Goal: Obtain resource: Download file/media

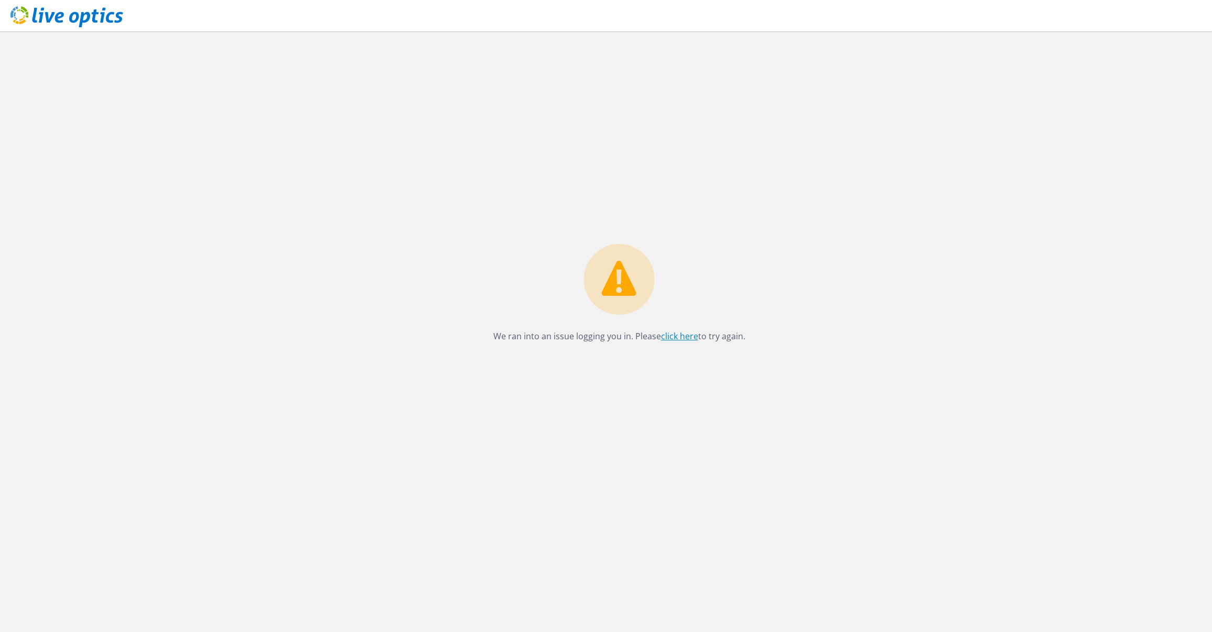
click at [683, 338] on link "click here" at bounding box center [679, 336] width 37 height 12
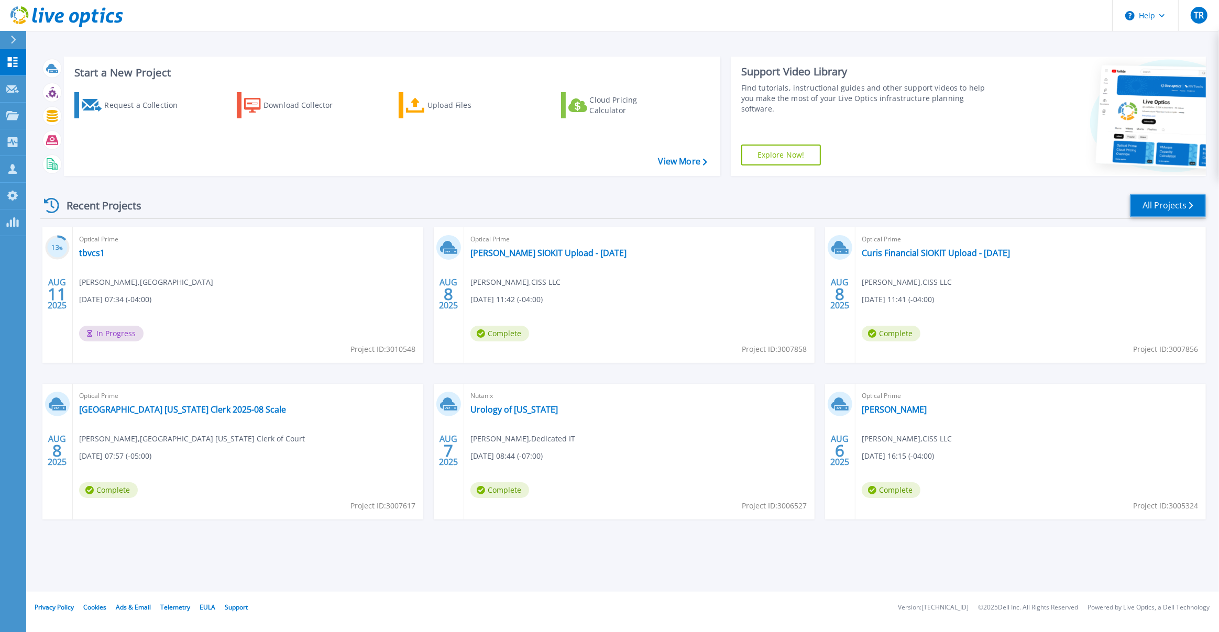
click at [1178, 203] on link "All Projects" at bounding box center [1168, 206] width 76 height 24
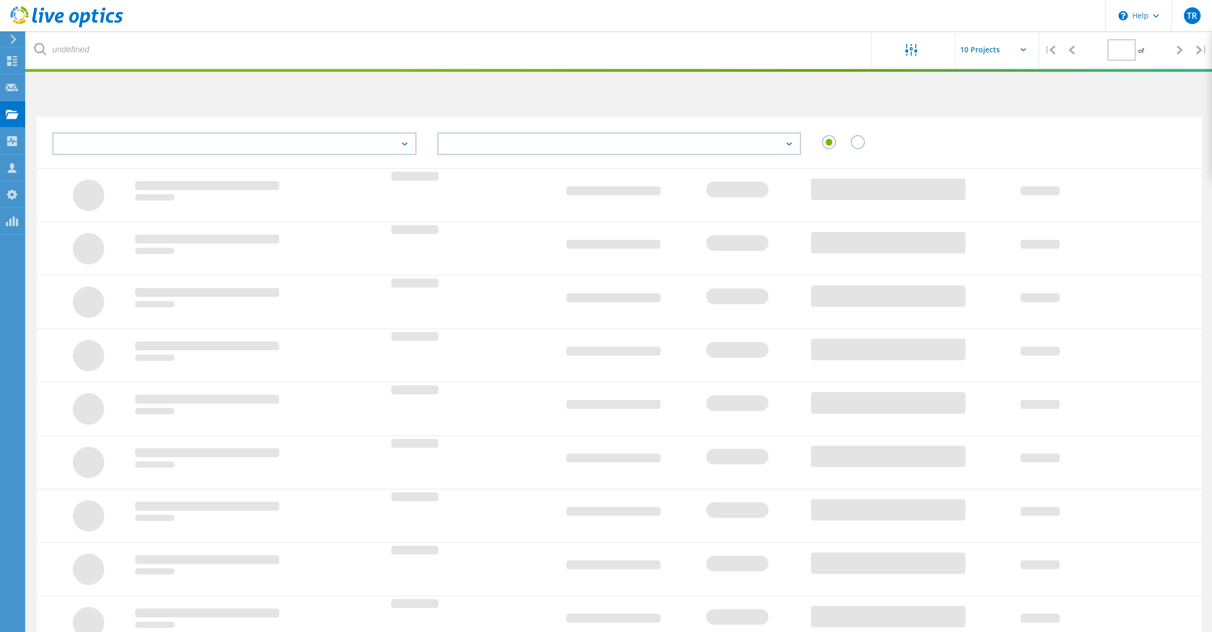
type input "1"
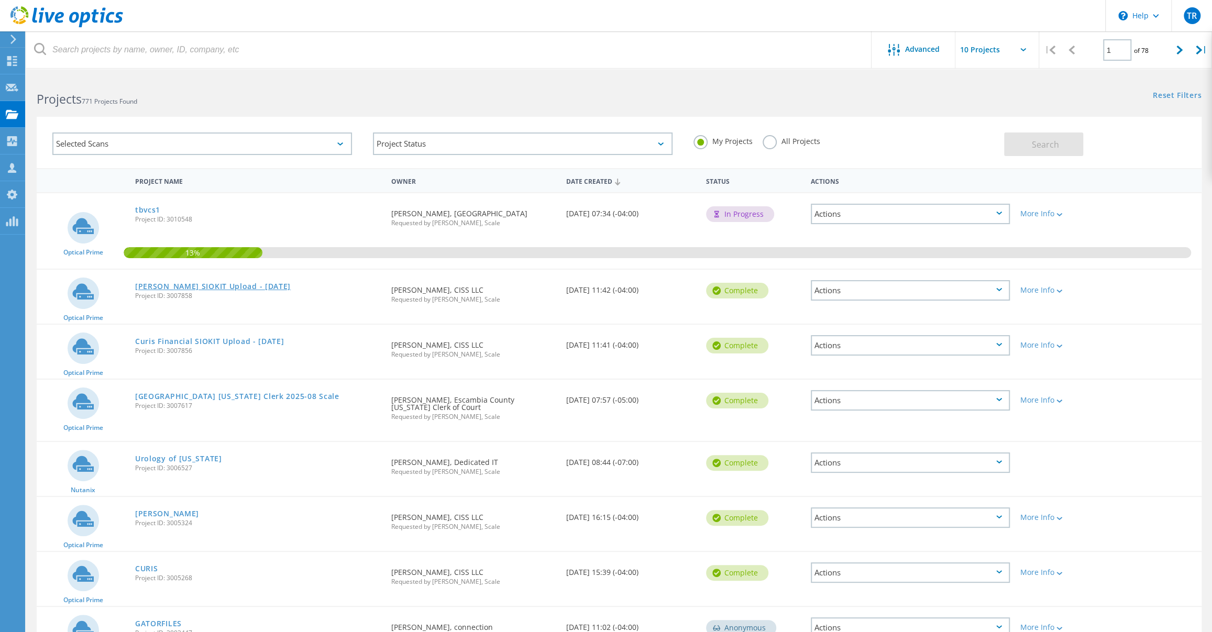
click at [222, 285] on link "McWhirter SIOKIT Upload - Aug 8" at bounding box center [213, 286] width 156 height 7
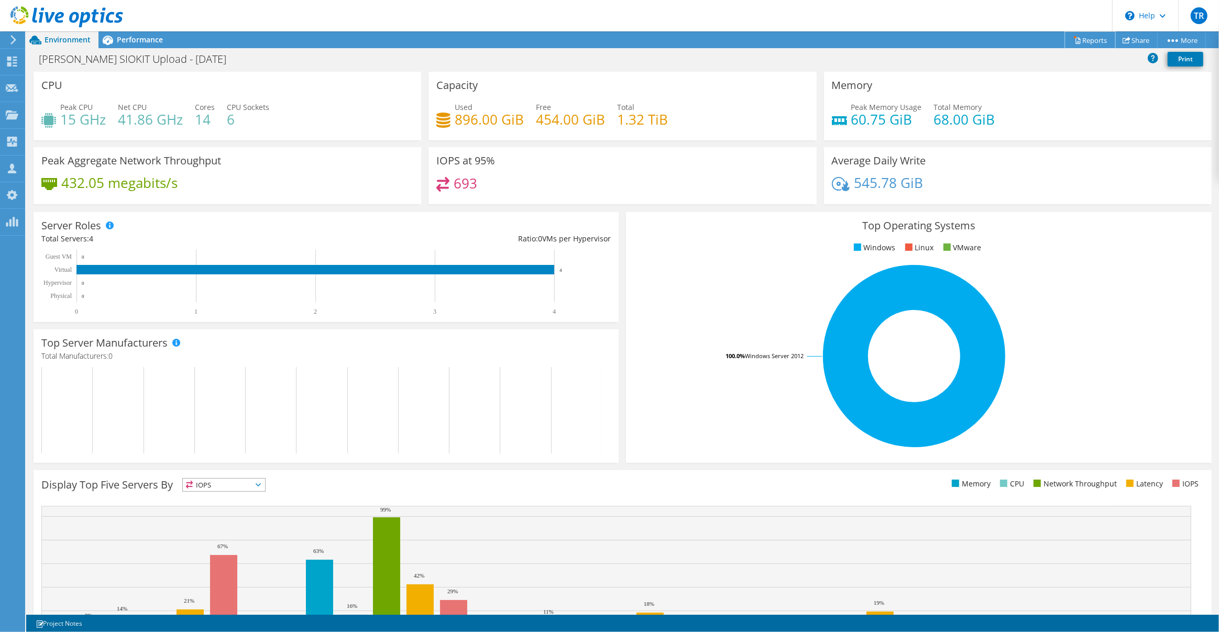
click at [1081, 39] on link "Reports" at bounding box center [1090, 40] width 50 height 16
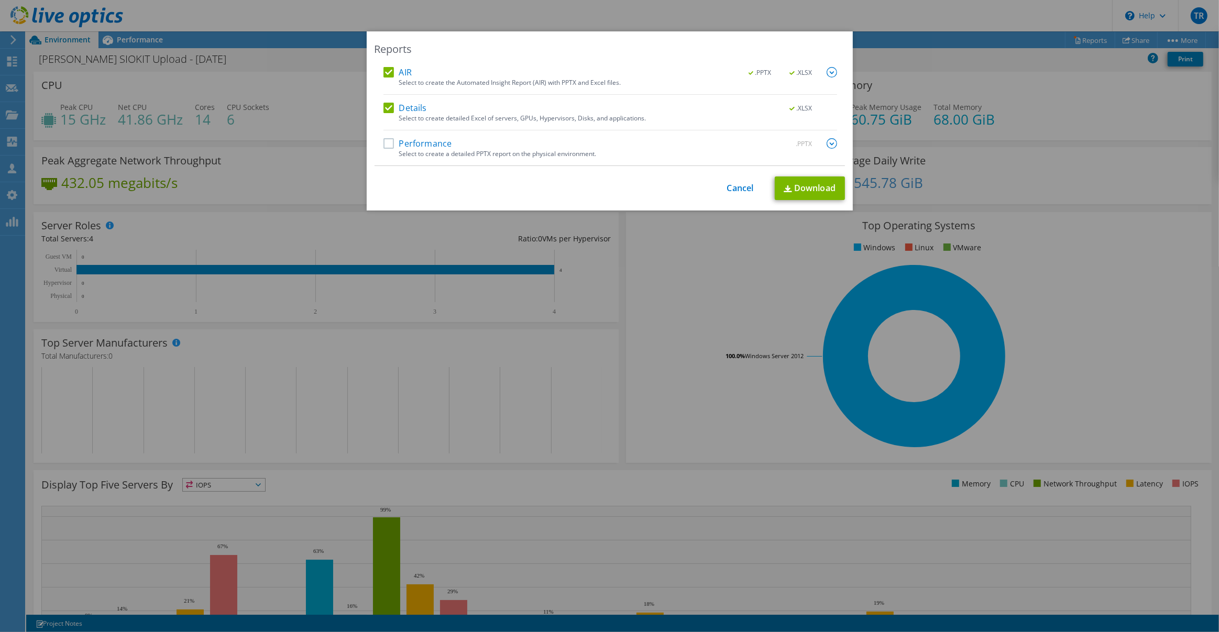
click at [387, 142] on label "Performance" at bounding box center [417, 143] width 69 height 10
click at [0, 0] on input "Performance" at bounding box center [0, 0] width 0 height 0
click at [812, 191] on link "Download" at bounding box center [810, 188] width 70 height 24
click at [735, 187] on link "Cancel" at bounding box center [740, 188] width 27 height 10
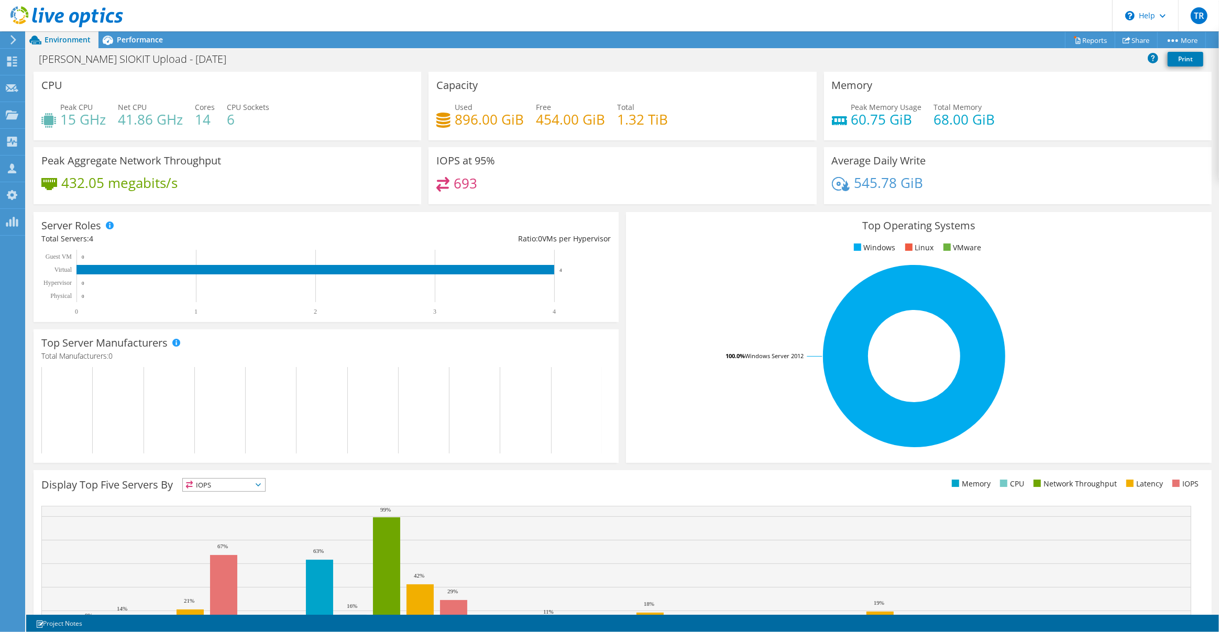
click at [581, 80] on div "Capacity Used 896.00 GiB Free 454.00 GiB Total 1.32 TiB" at bounding box center [622, 106] width 388 height 69
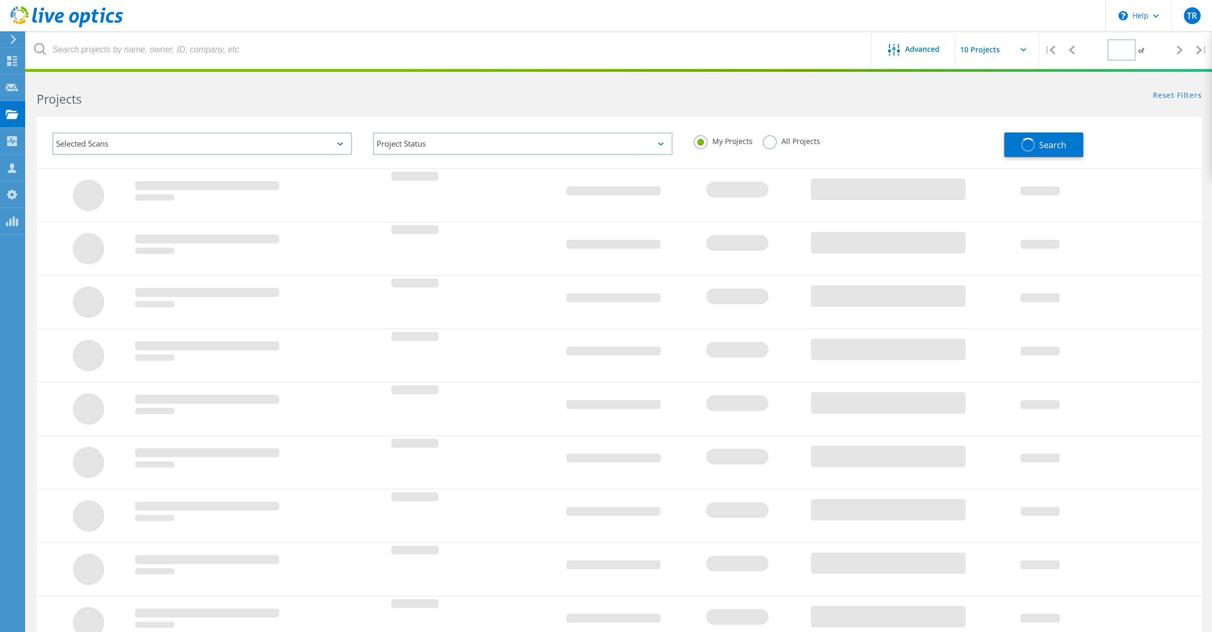
type input "1"
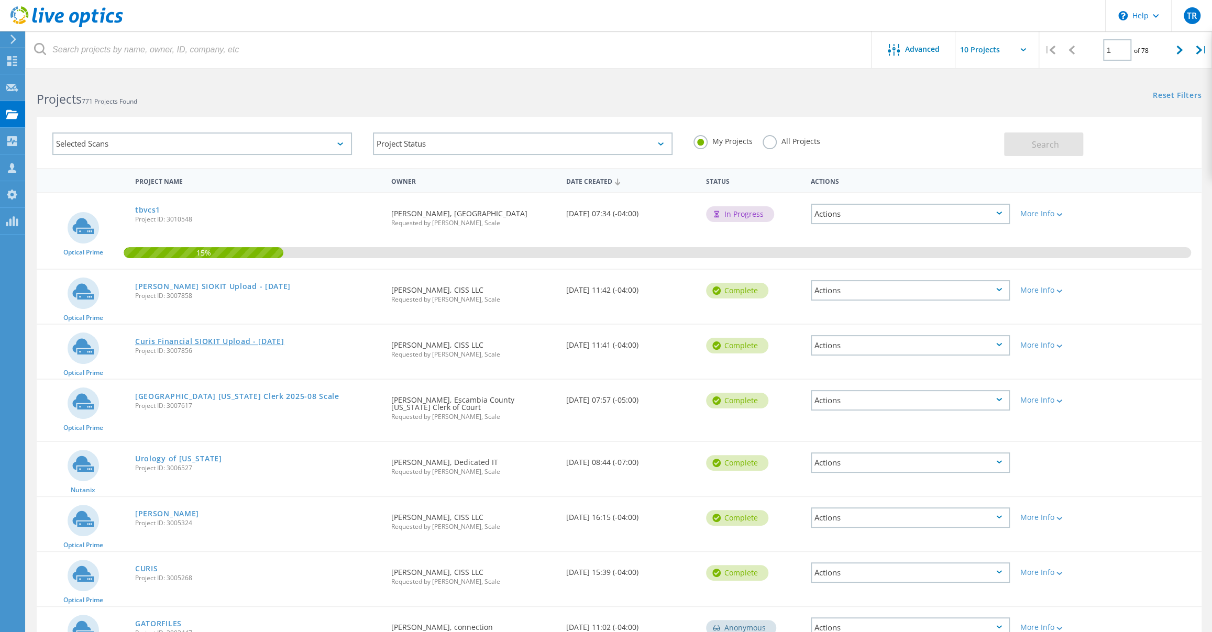
click at [182, 340] on link "Curis Financial SIOKIT Upload - [DATE]" at bounding box center [209, 341] width 149 height 7
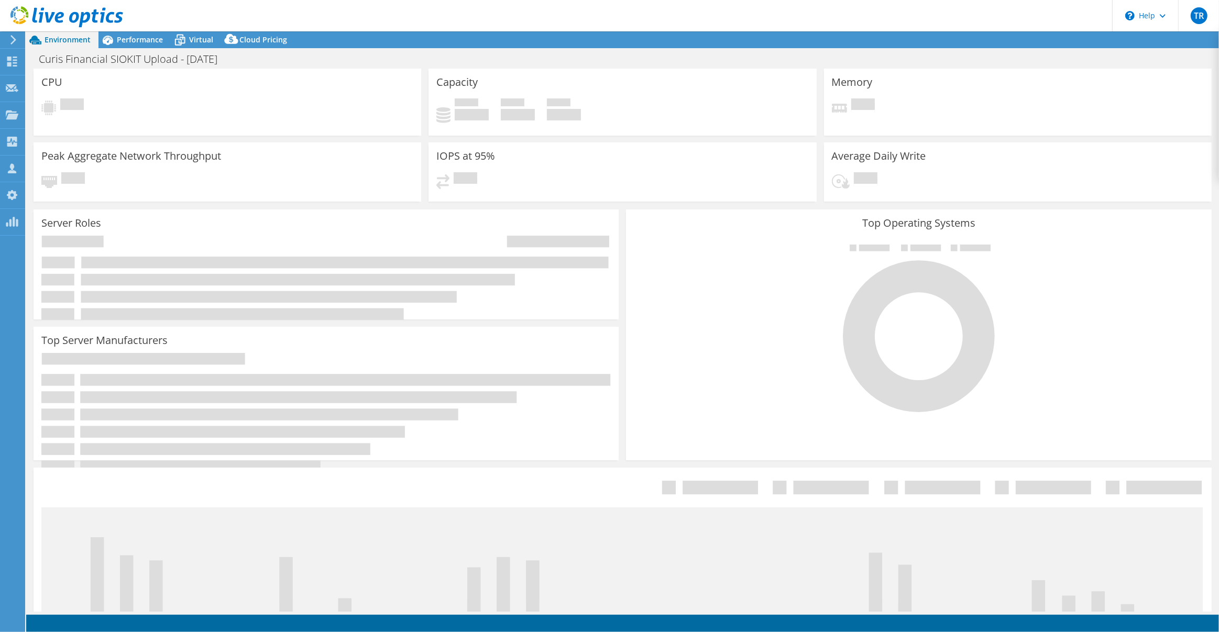
select select "USD"
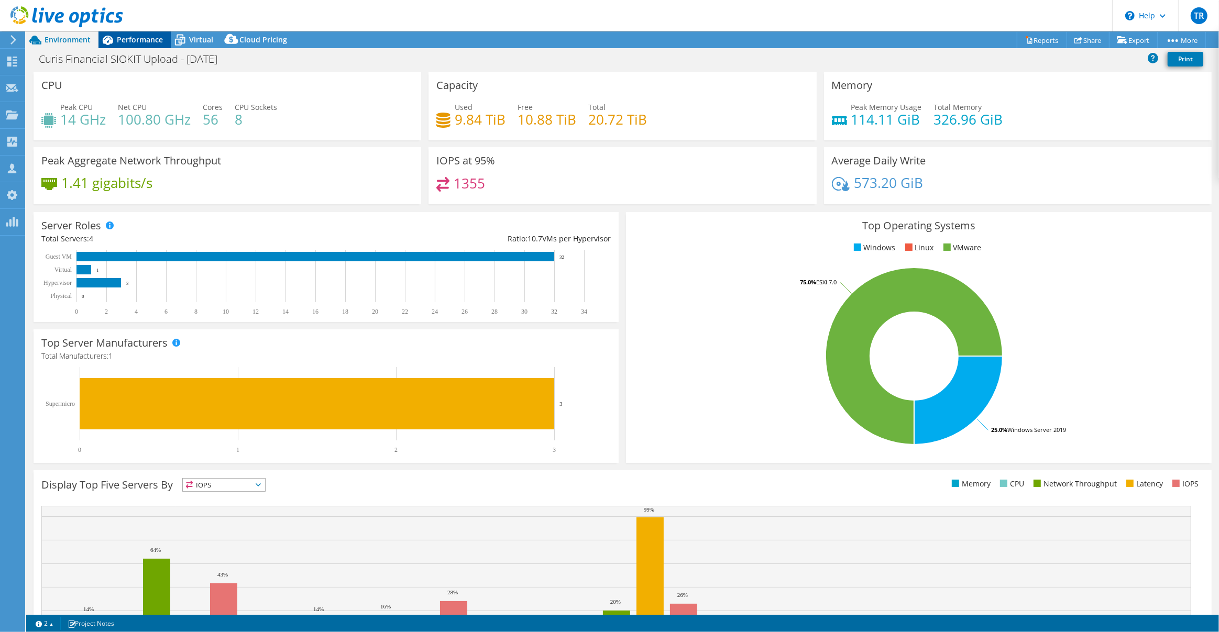
click at [138, 42] on span "Performance" at bounding box center [140, 40] width 46 height 10
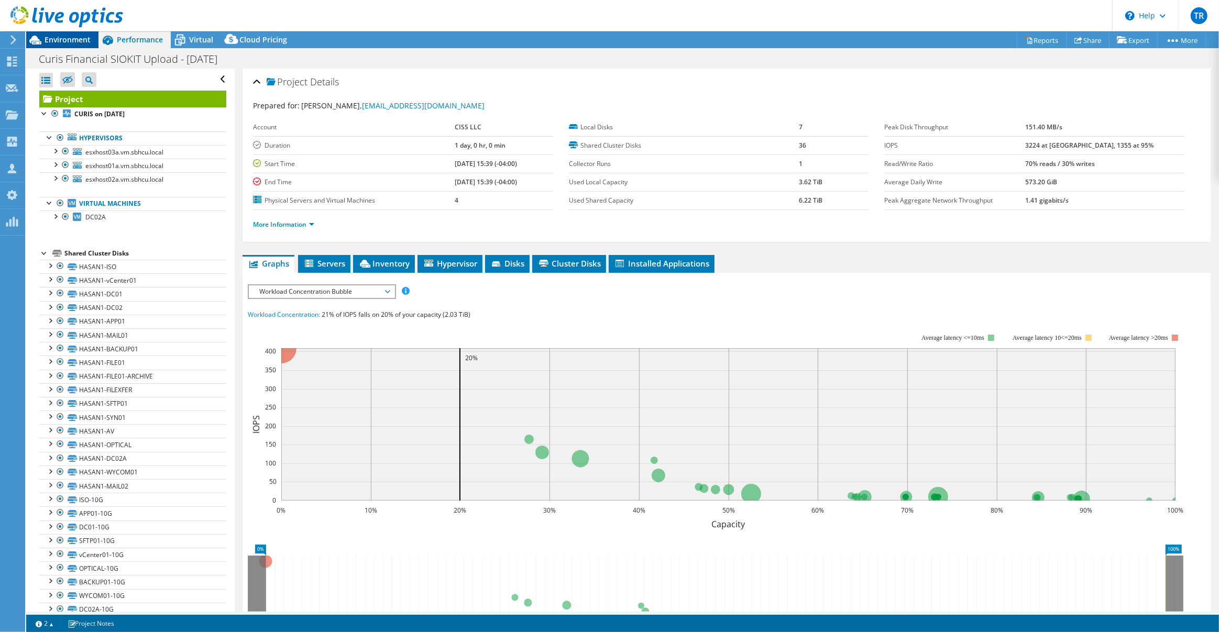
click at [70, 37] on span "Environment" at bounding box center [68, 40] width 46 height 10
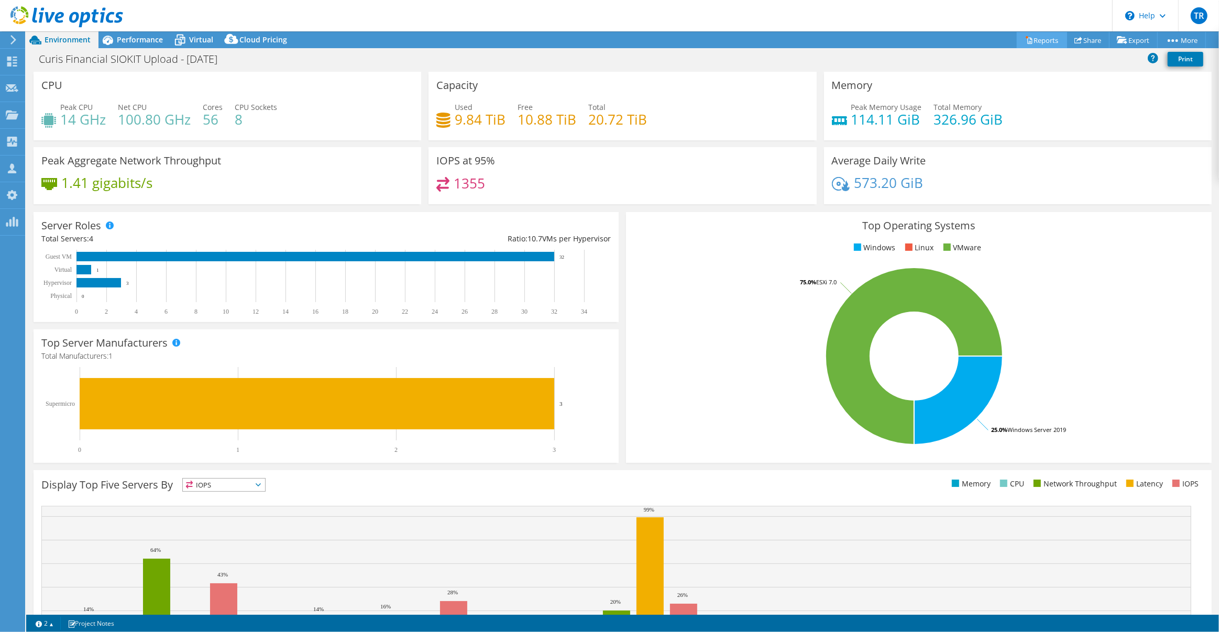
click at [1030, 41] on link "Reports" at bounding box center [1042, 40] width 50 height 16
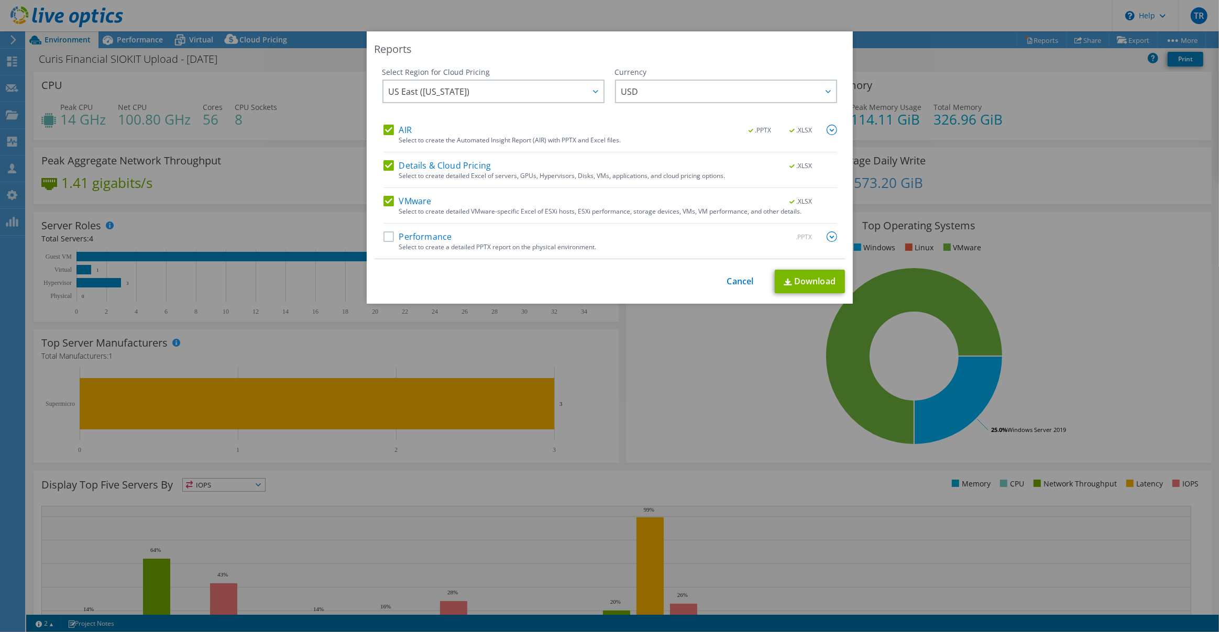
click at [385, 234] on label "Performance" at bounding box center [417, 236] width 69 height 10
click at [0, 0] on input "Performance" at bounding box center [0, 0] width 0 height 0
click at [802, 273] on link "Download" at bounding box center [810, 282] width 70 height 24
click at [736, 281] on link "Cancel" at bounding box center [740, 282] width 27 height 10
